Goal: Task Accomplishment & Management: Manage account settings

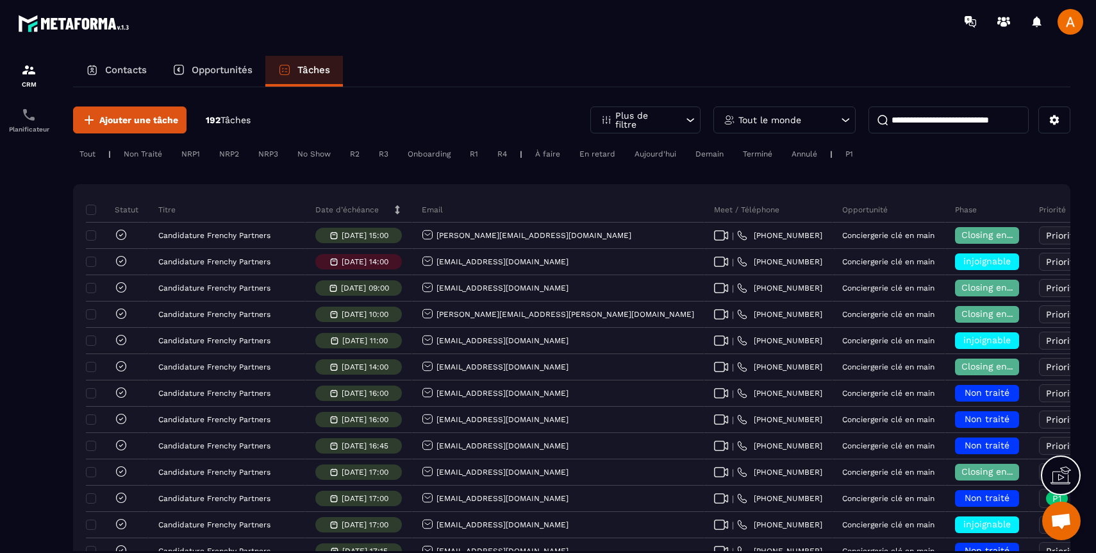
click at [786, 122] on p "Tout le monde" at bounding box center [769, 119] width 63 height 9
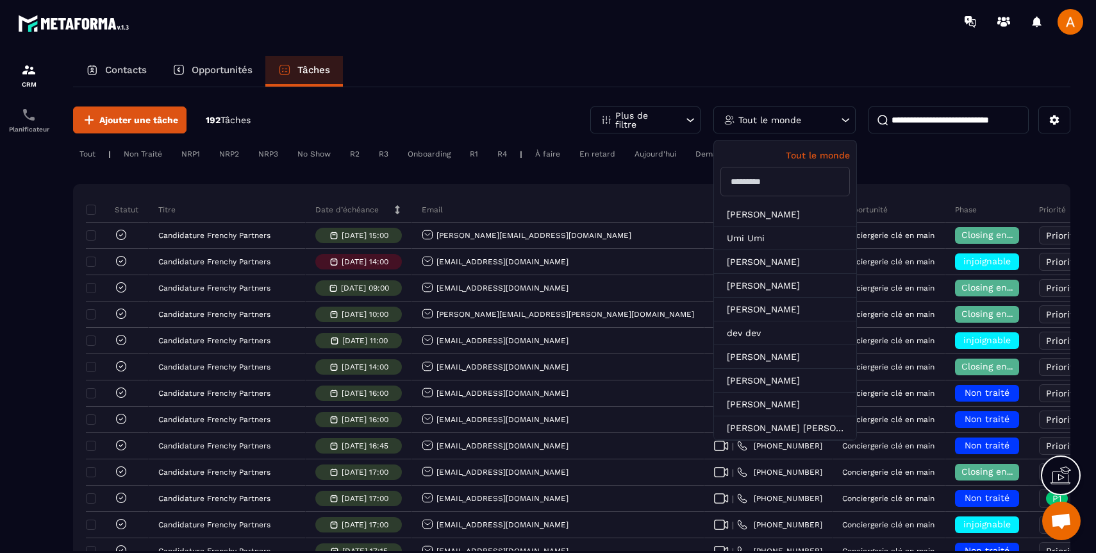
click at [765, 185] on input "text" at bounding box center [784, 181] width 129 height 29
click at [769, 183] on input "text" at bounding box center [784, 181] width 129 height 29
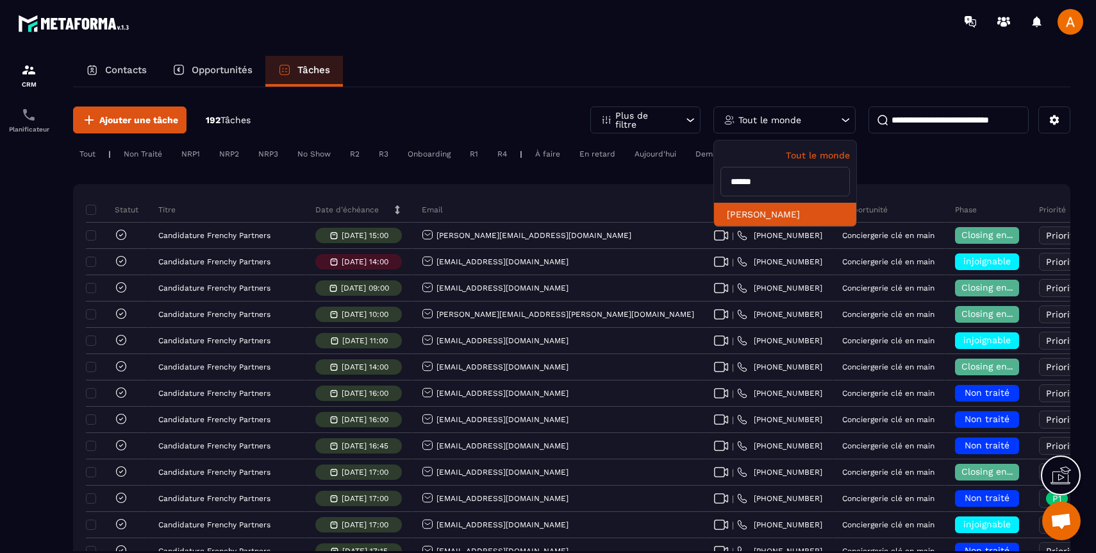
type input "******"
click at [779, 217] on li "[PERSON_NAME]" at bounding box center [785, 215] width 142 height 24
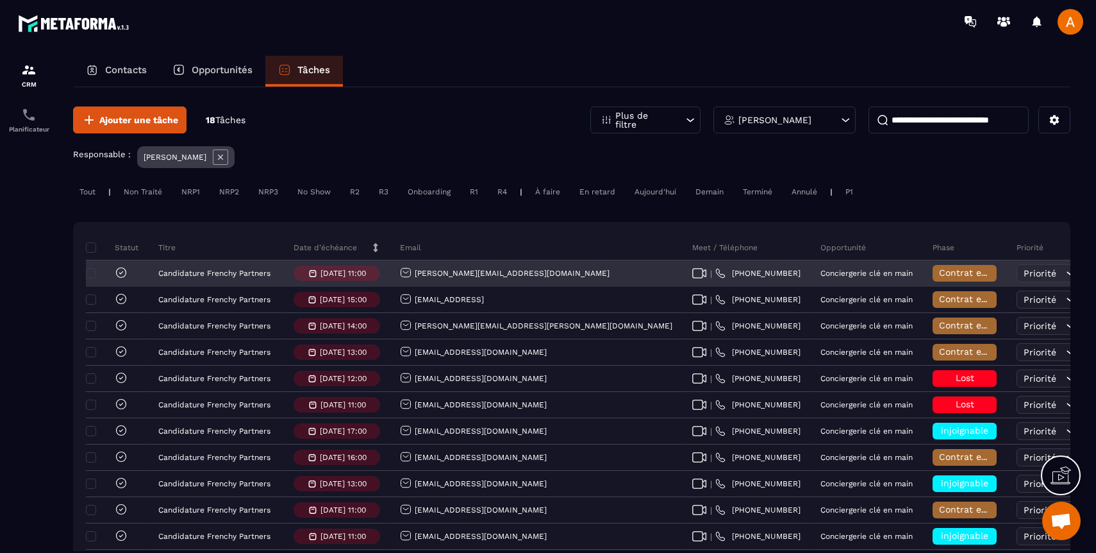
click at [939, 272] on span "Contrat envoyé" at bounding box center [972, 272] width 67 height 10
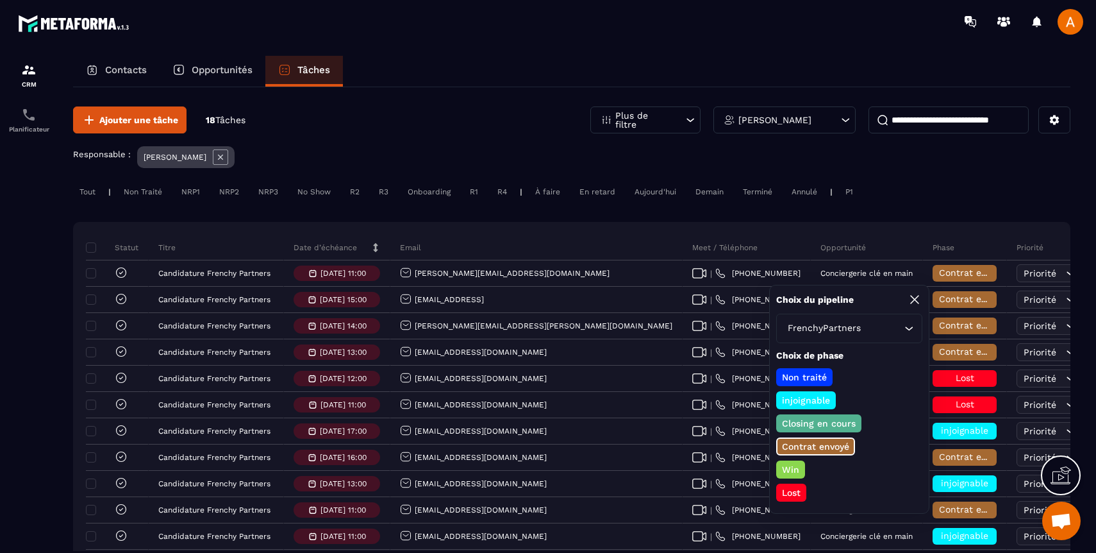
click at [792, 494] on p "Lost" at bounding box center [791, 492] width 22 height 13
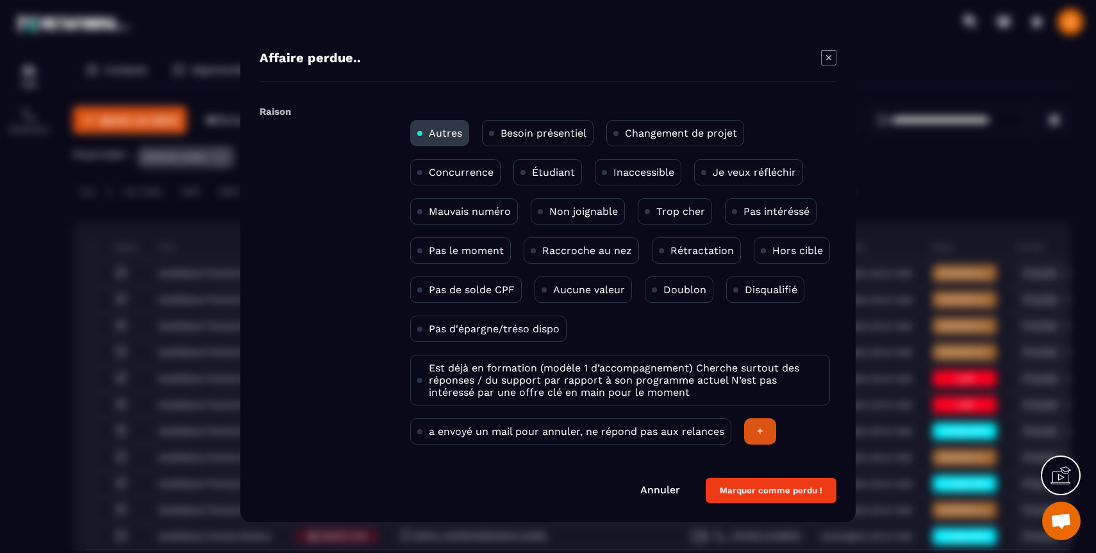
click at [687, 211] on p "Trop cher" at bounding box center [680, 211] width 49 height 12
click at [729, 489] on button "Marquer comme perdu !" at bounding box center [771, 490] width 131 height 25
